Goal: Task Accomplishment & Management: Manage account settings

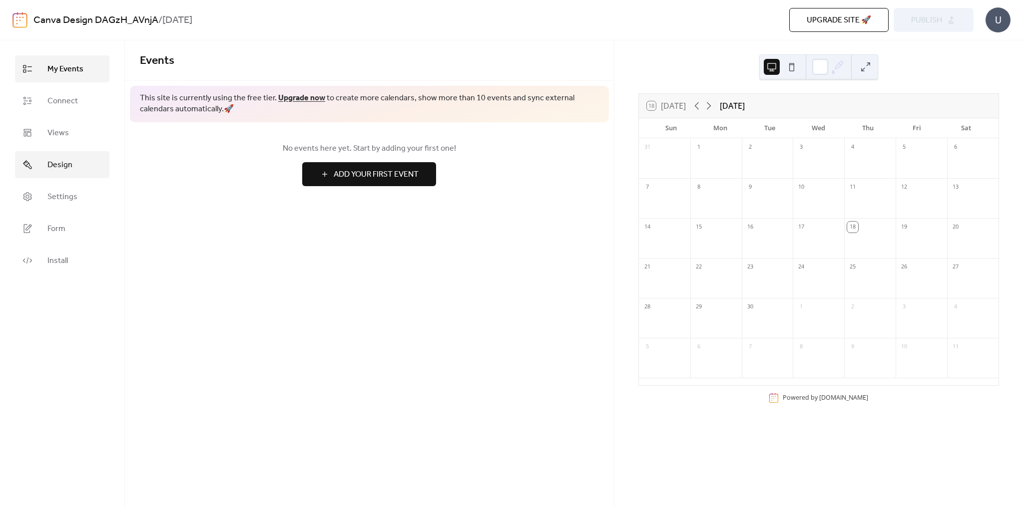
click at [53, 165] on span "Design" at bounding box center [59, 165] width 25 height 12
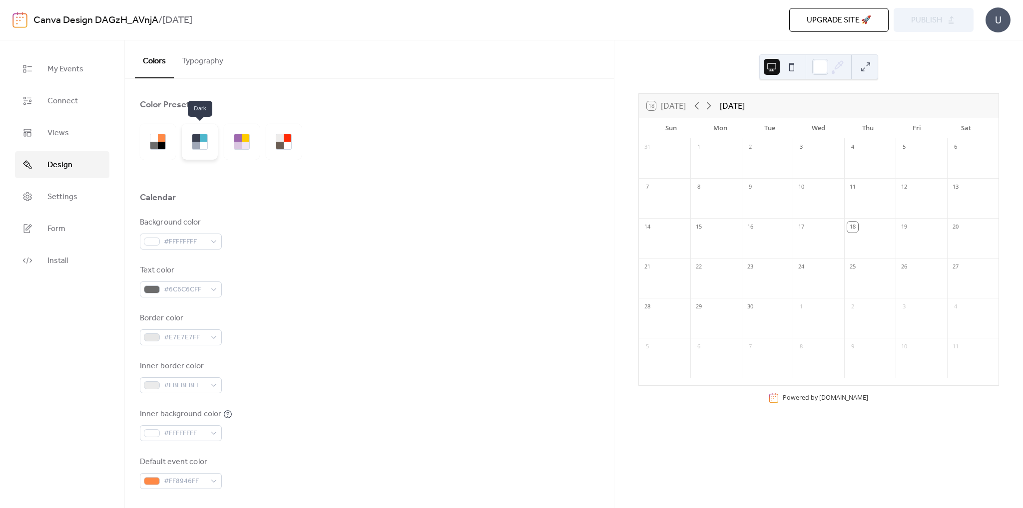
click at [202, 142] on div at bounding box center [203, 145] width 7 height 7
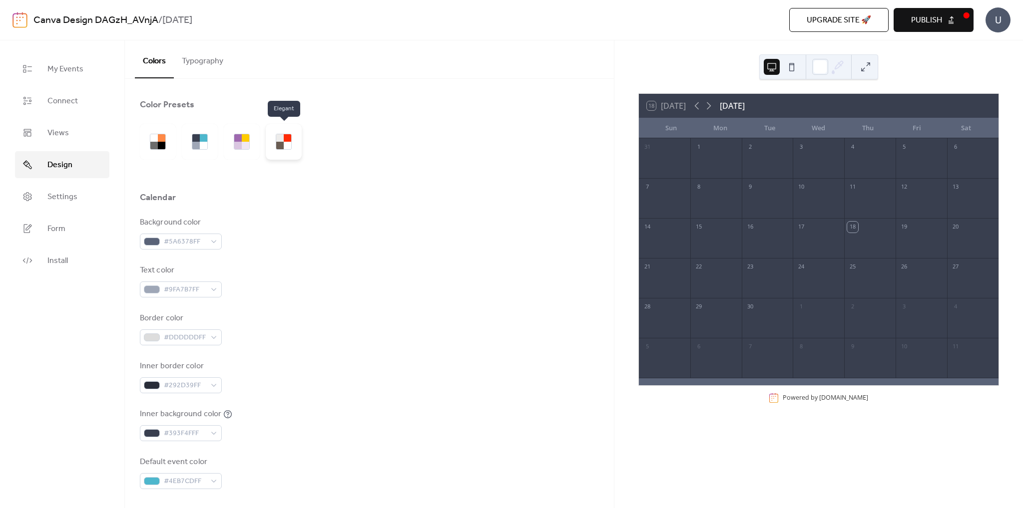
click at [278, 149] on div at bounding box center [284, 142] width 36 height 36
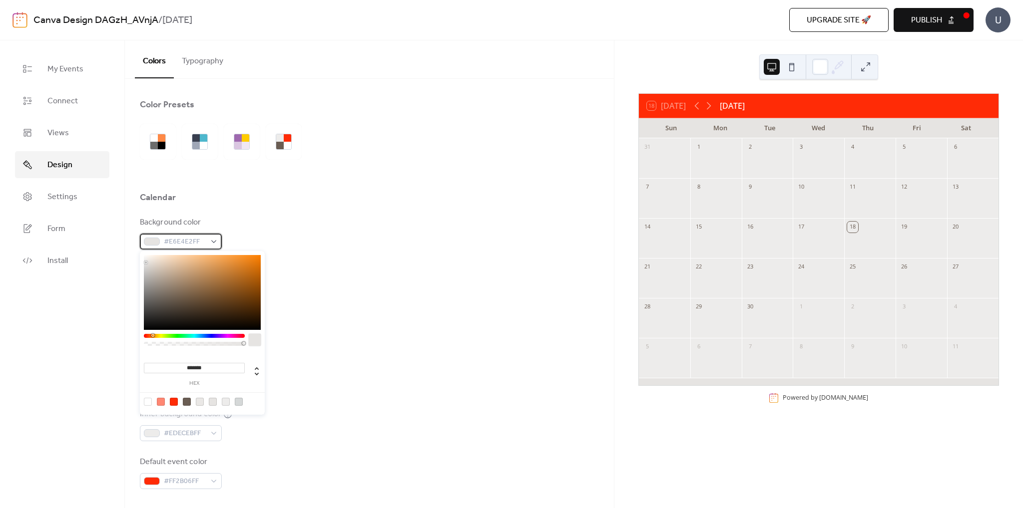
click at [148, 243] on div at bounding box center [152, 242] width 16 height 8
type input "*******"
click at [255, 324] on div at bounding box center [202, 292] width 117 height 75
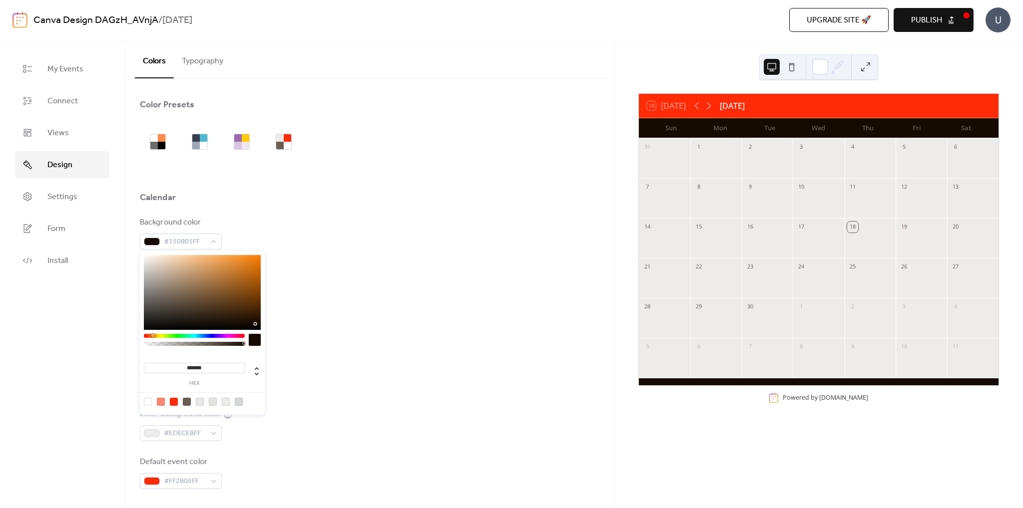
click at [342, 215] on div at bounding box center [369, 213] width 459 height 8
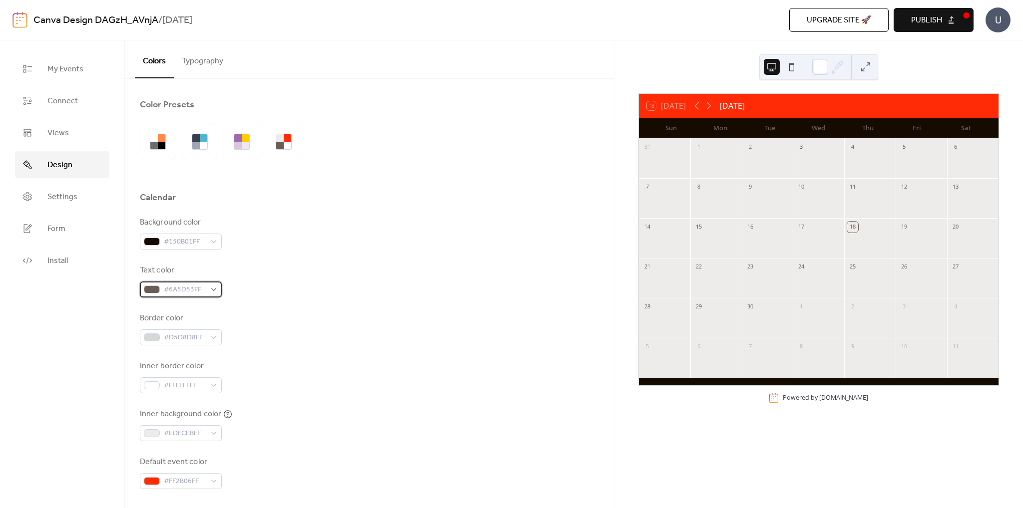
click at [206, 288] on div "#6A5D53FF" at bounding box center [181, 290] width 82 height 16
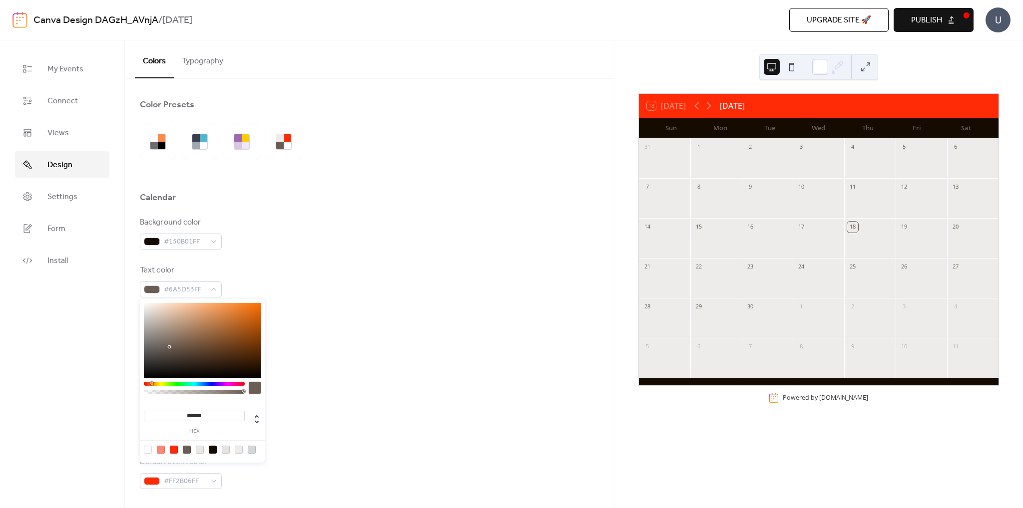
click at [146, 310] on div at bounding box center [202, 340] width 117 height 75
type input "*******"
click at [148, 309] on div at bounding box center [148, 309] width 2 height 2
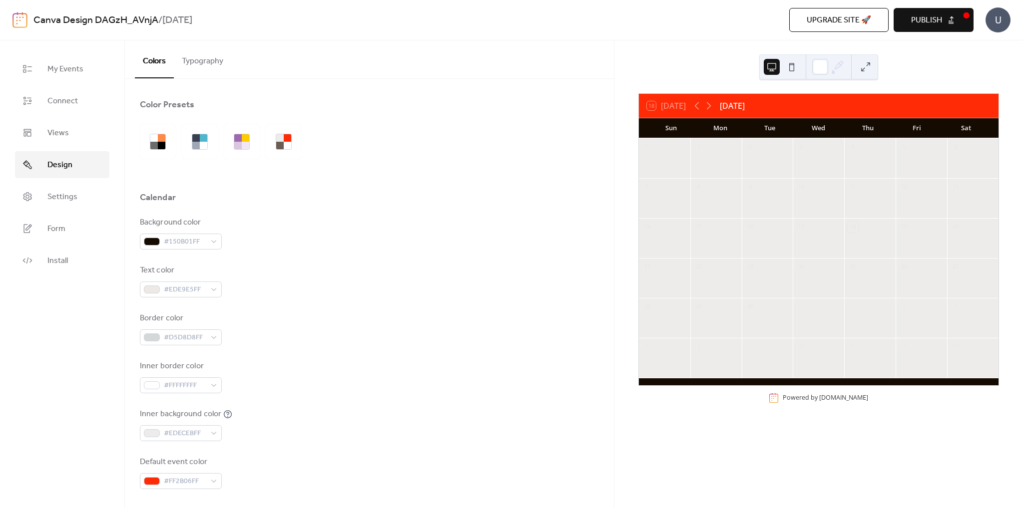
click at [340, 260] on div "Background color #150B01FF Text color #EDE9E5FF Border color #D5D8D8FF Inner bo…" at bounding box center [369, 353] width 459 height 273
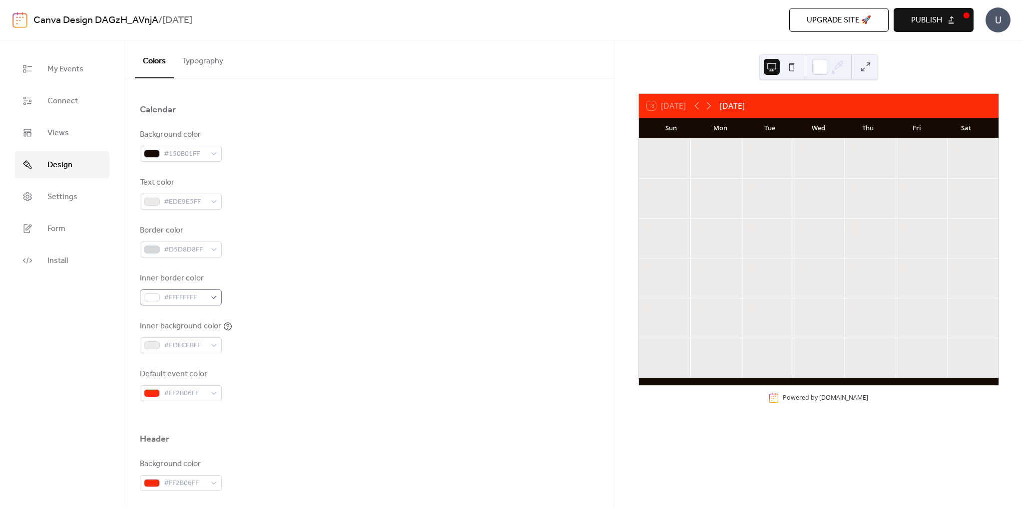
scroll to position [112, 0]
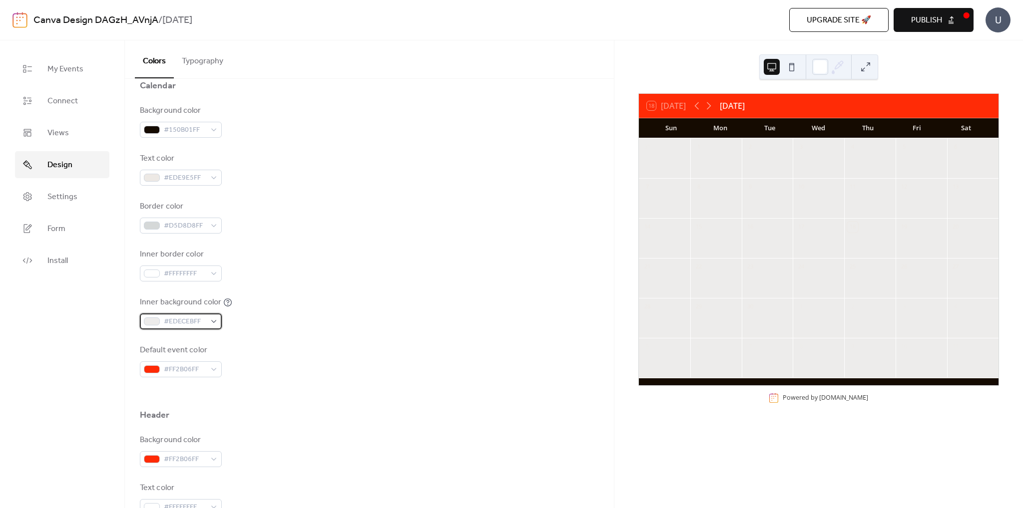
click at [212, 319] on div "#EDECEBFF" at bounding box center [181, 322] width 82 height 16
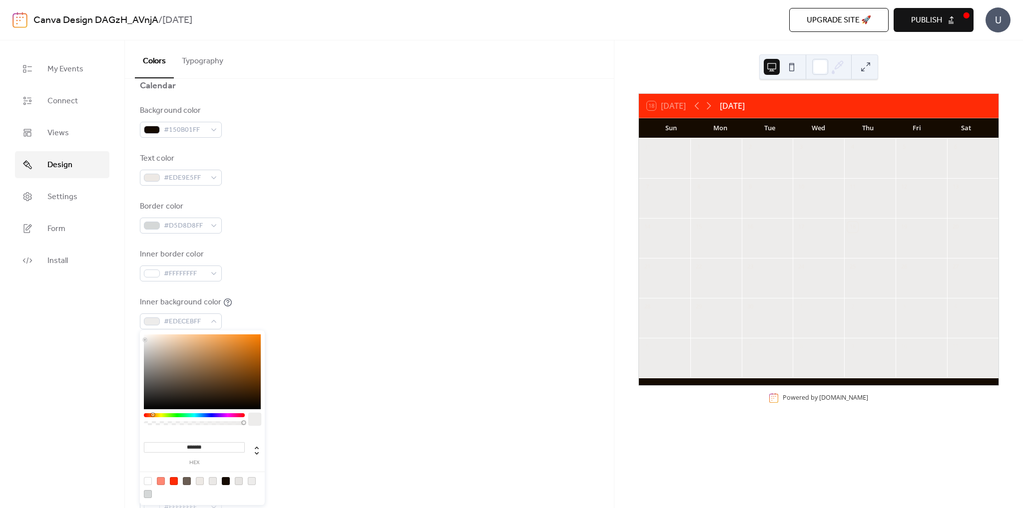
type input "*******"
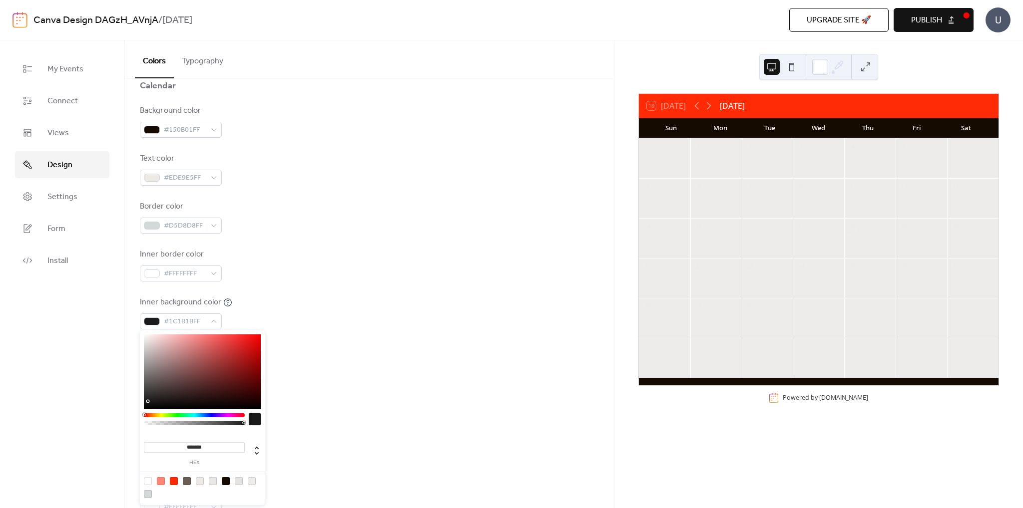
click at [147, 401] on div at bounding box center [202, 372] width 117 height 75
click at [361, 320] on div "Inner background color #1C1B1BFF" at bounding box center [369, 313] width 459 height 33
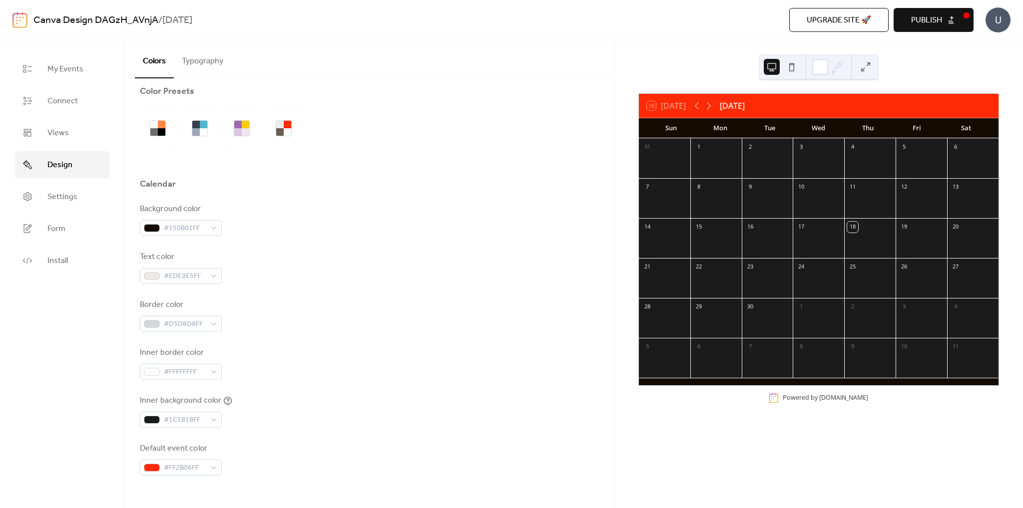
scroll to position [0, 0]
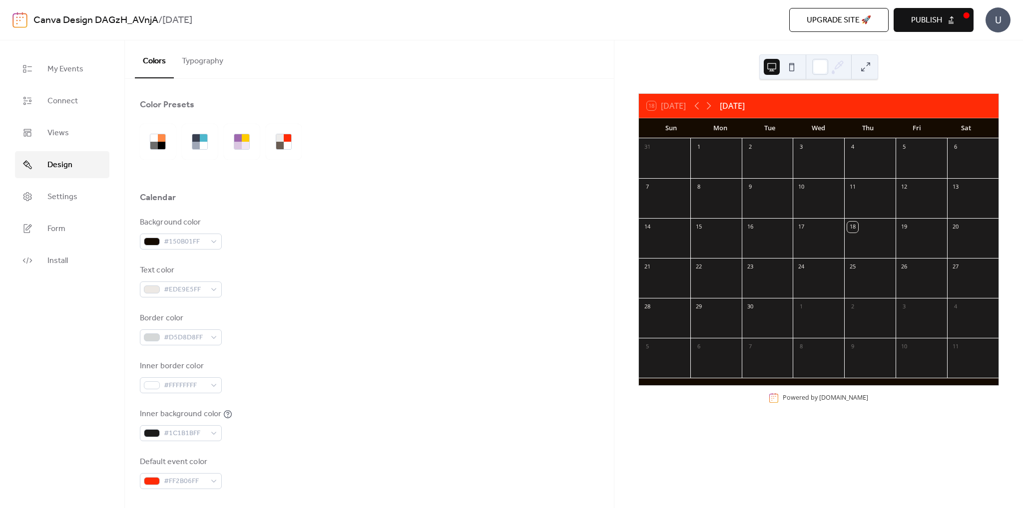
click at [744, 104] on div "[DATE]" at bounding box center [731, 106] width 25 height 12
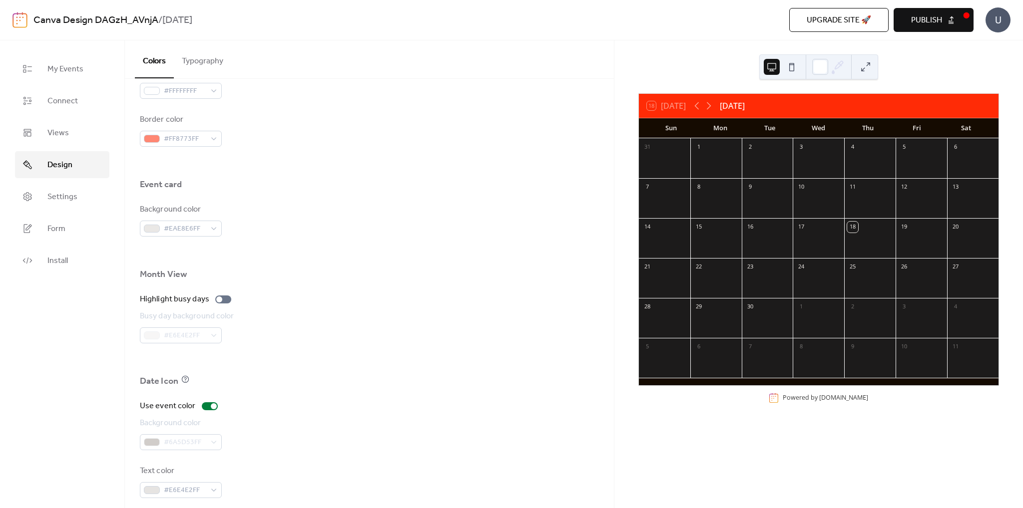
scroll to position [538, 0]
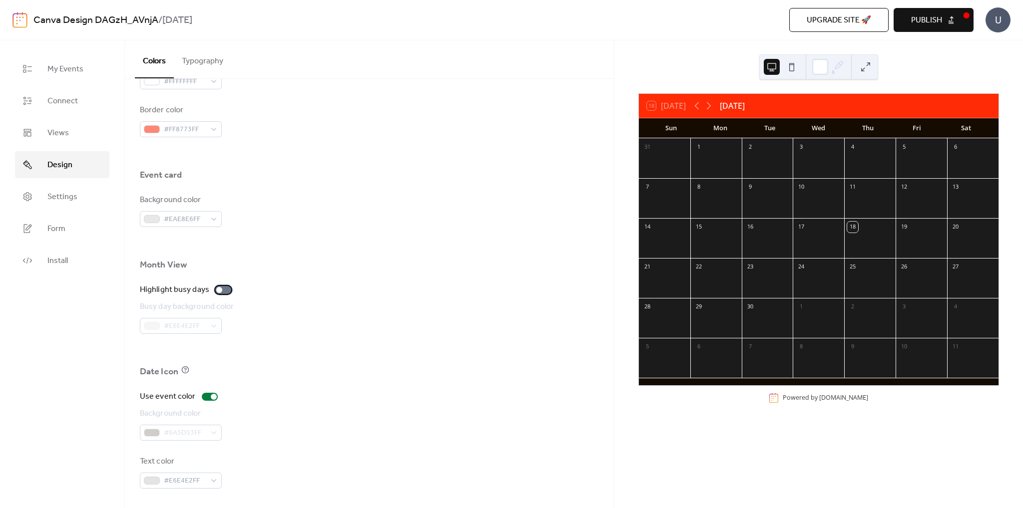
click at [224, 290] on div at bounding box center [223, 290] width 16 height 8
click at [216, 290] on div at bounding box center [223, 290] width 16 height 8
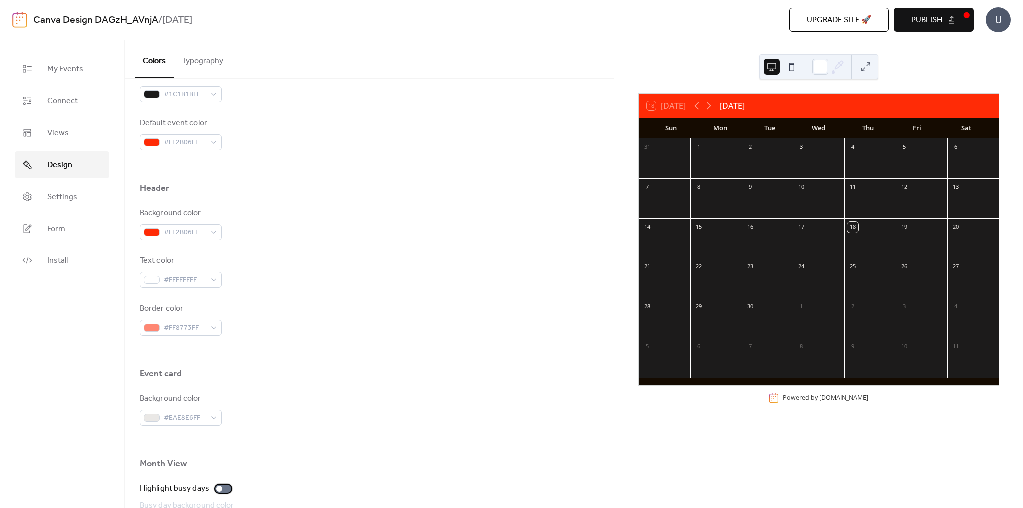
scroll to position [326, 0]
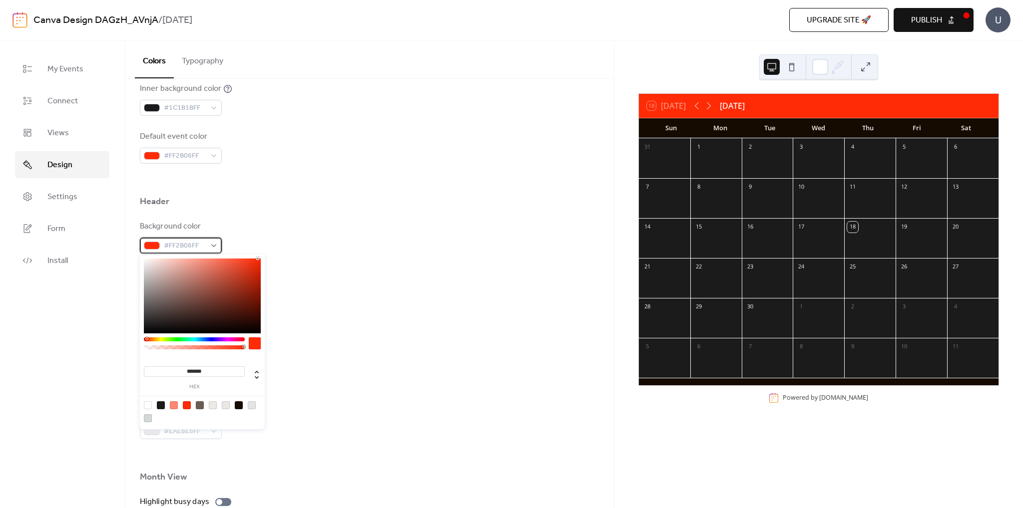
click at [181, 251] on span "#FF2B06FF" at bounding box center [185, 246] width 42 height 12
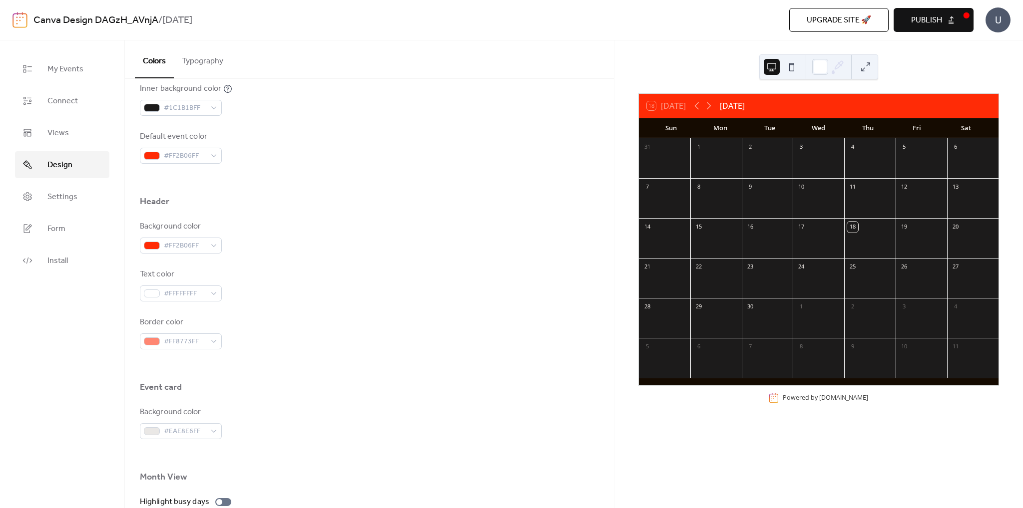
click at [375, 270] on div "Text color #FFFFFFFF" at bounding box center [369, 285] width 459 height 33
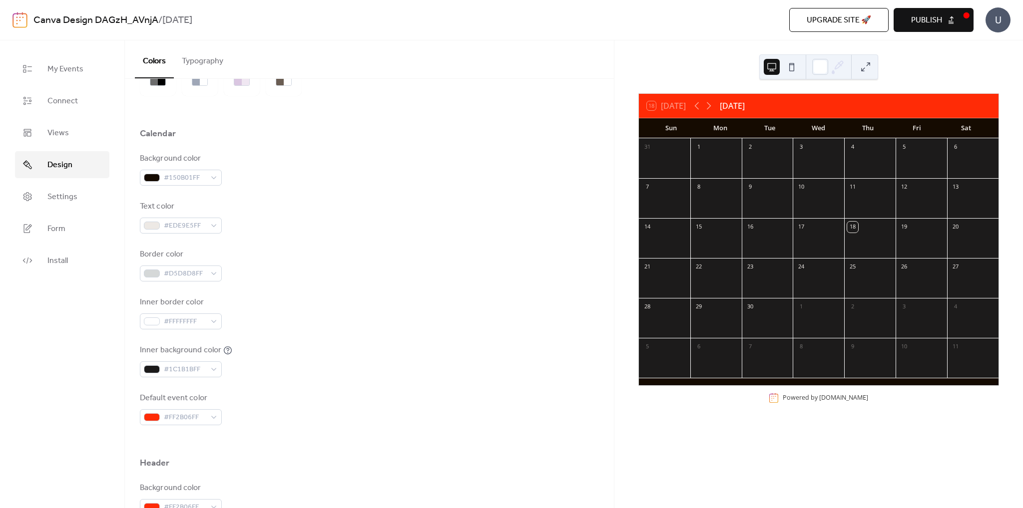
scroll to position [38, 0]
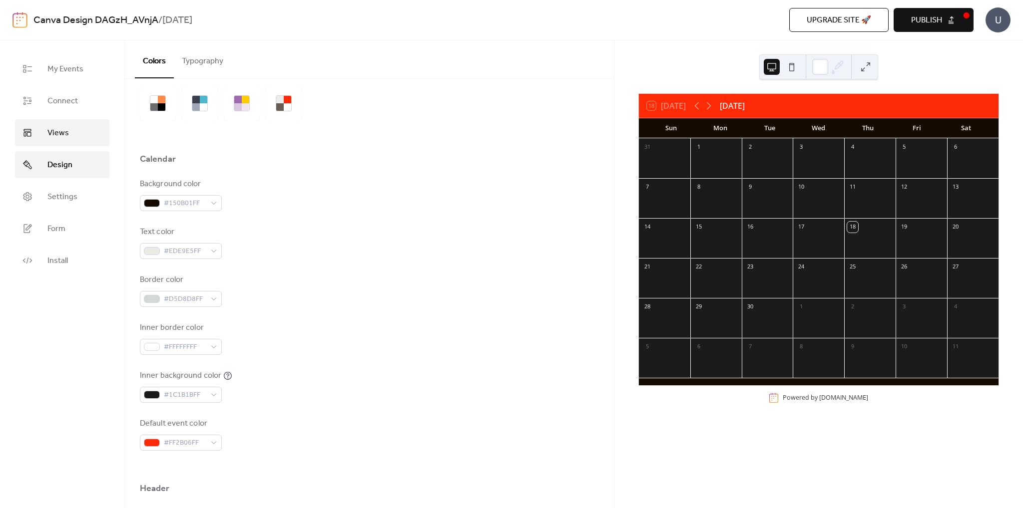
click at [88, 135] on link "Views" at bounding box center [62, 132] width 94 height 27
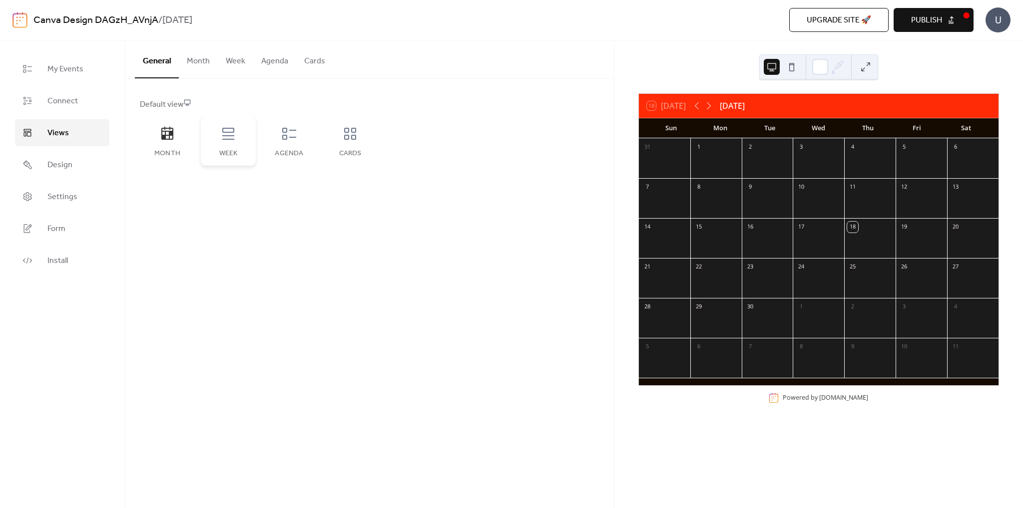
click at [231, 136] on icon at bounding box center [228, 134] width 12 height 12
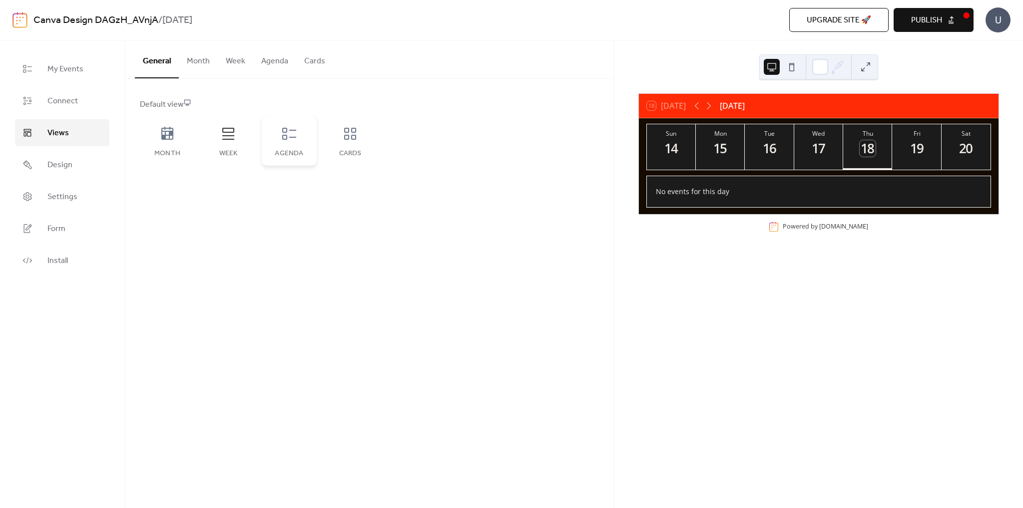
click at [271, 138] on div "Agenda" at bounding box center [289, 141] width 55 height 50
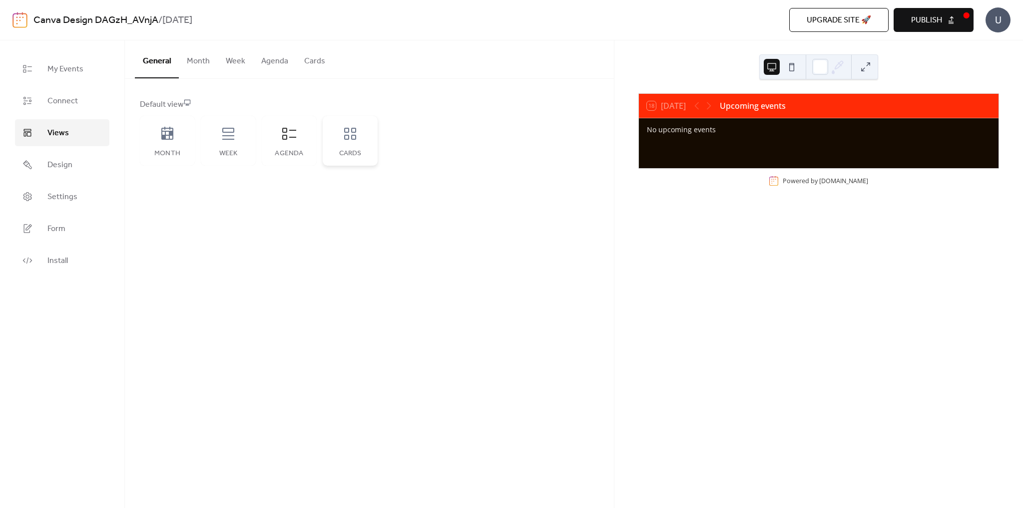
click at [359, 143] on div "Cards" at bounding box center [350, 141] width 55 height 50
click at [170, 141] on div "Month" at bounding box center [167, 141] width 55 height 50
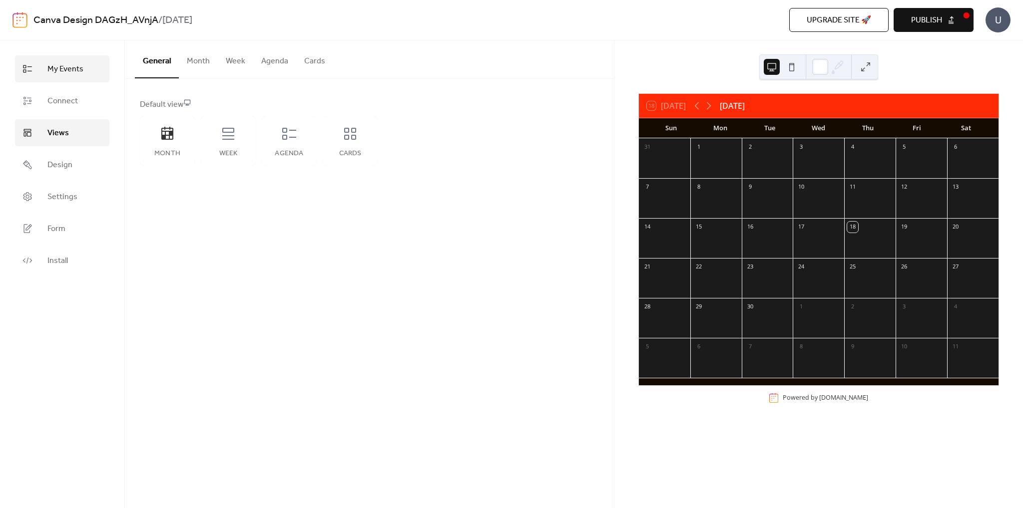
click at [66, 72] on span "My Events" at bounding box center [65, 69] width 36 height 12
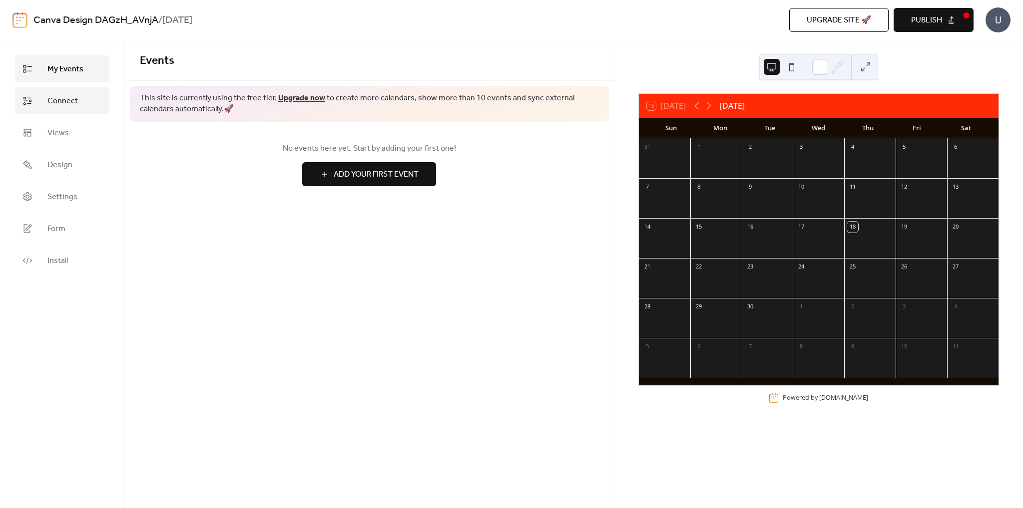
click at [69, 103] on span "Connect" at bounding box center [62, 101] width 30 height 12
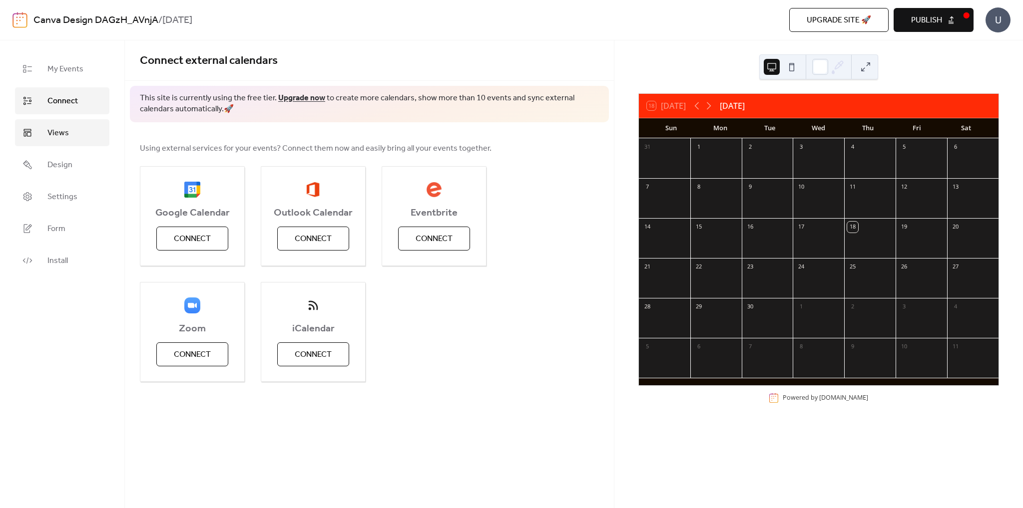
click at [66, 120] on link "Views" at bounding box center [62, 132] width 94 height 27
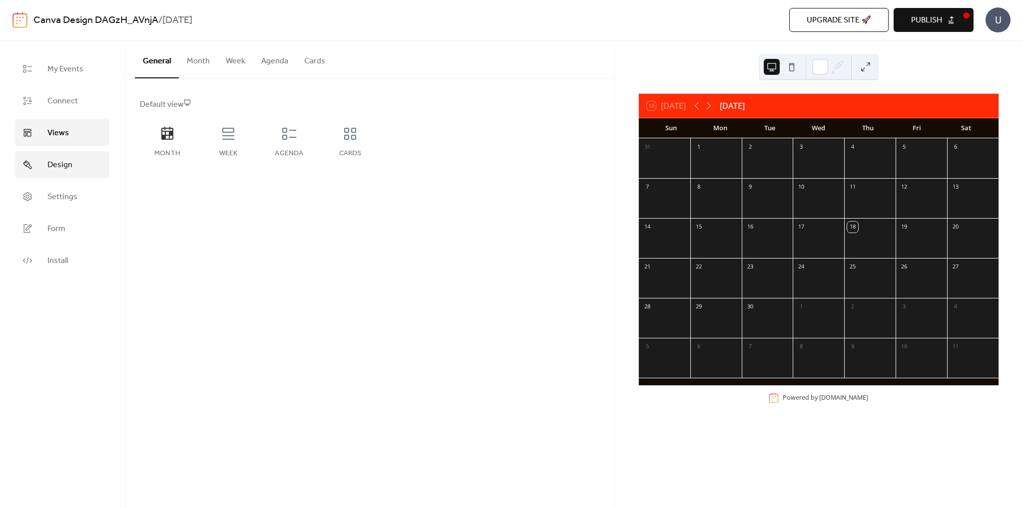
click at [59, 162] on span "Design" at bounding box center [59, 165] width 25 height 12
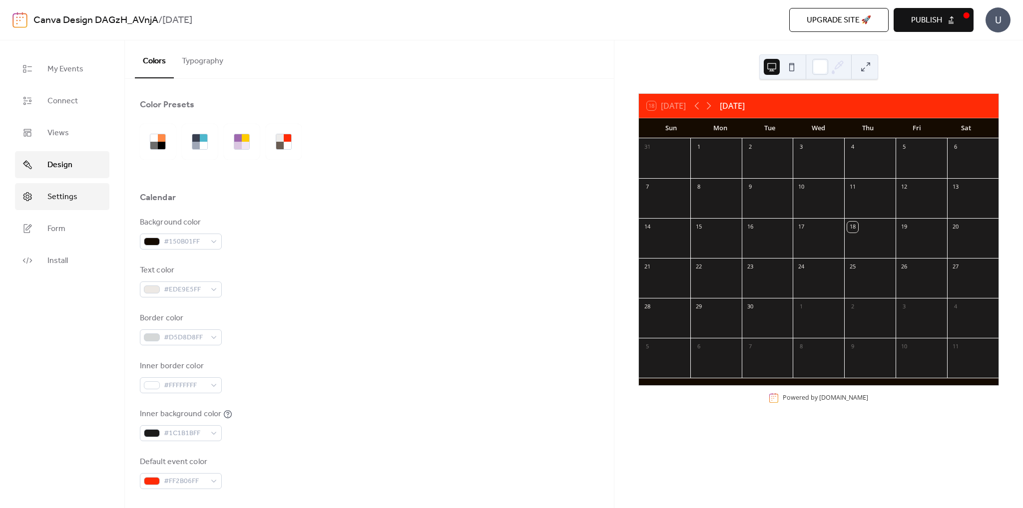
click at [67, 203] on span "Settings" at bounding box center [62, 197] width 30 height 12
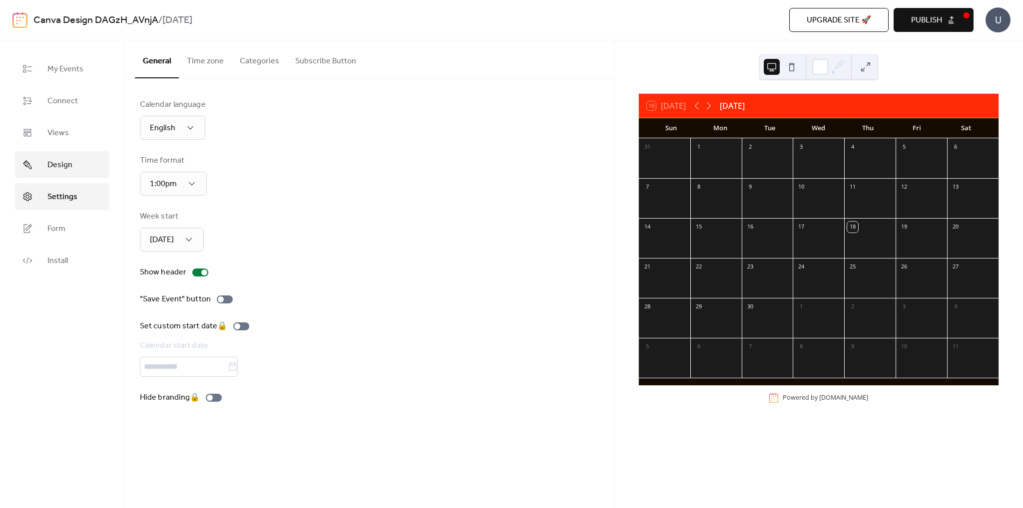
click at [74, 171] on link "Design" at bounding box center [62, 164] width 94 height 27
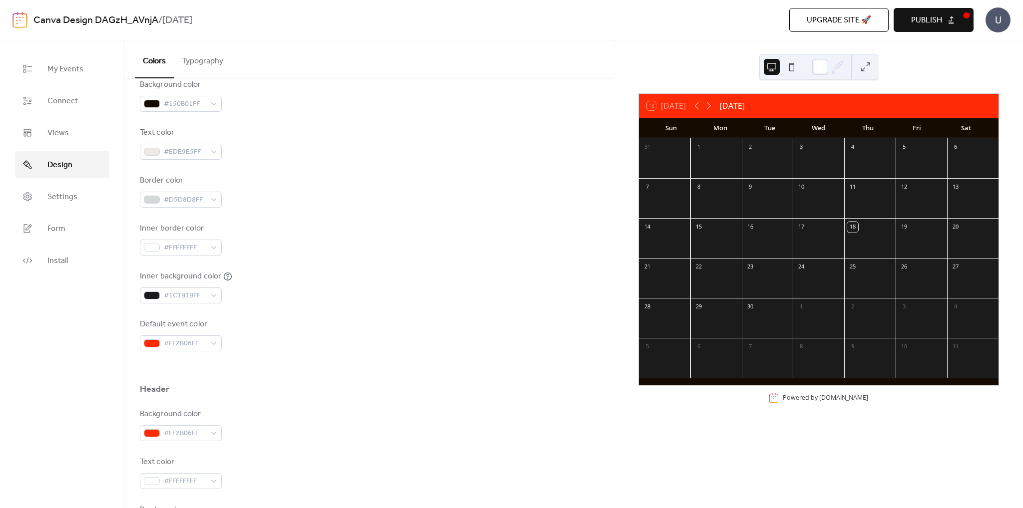
scroll to position [150, 0]
